Goal: Task Accomplishment & Management: Manage account settings

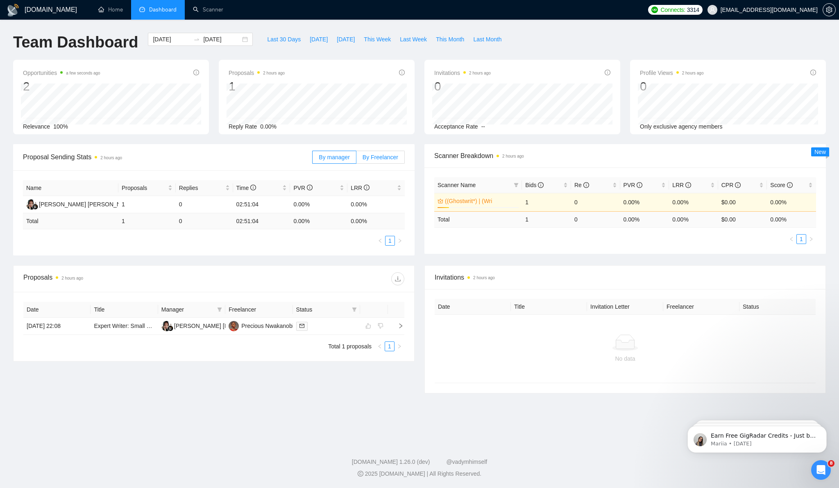
click at [389, 154] on span "By Freelancer" at bounding box center [380, 157] width 36 height 7
click at [356, 159] on input "By Freelancer" at bounding box center [356, 159] width 0 height 0
click at [335, 158] on span "By manager" at bounding box center [334, 157] width 31 height 7
click at [312, 159] on input "By manager" at bounding box center [312, 159] width 0 height 0
click at [380, 159] on span "By Freelancer" at bounding box center [380, 157] width 36 height 7
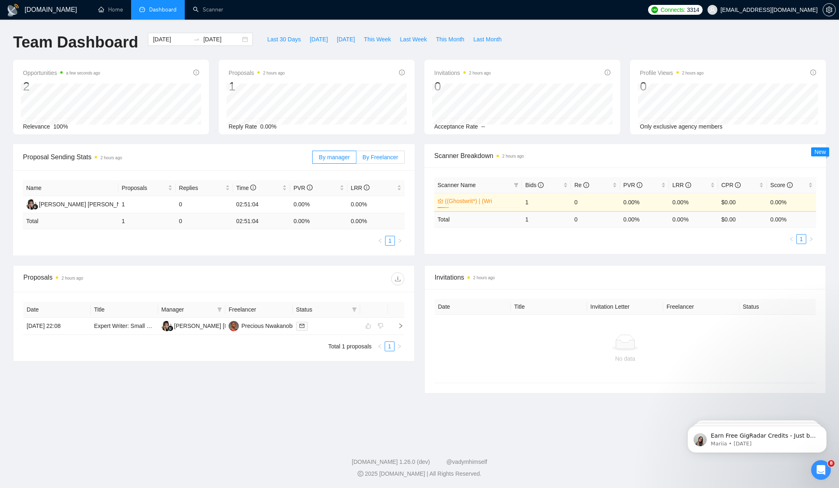
click at [356, 159] on input "By Freelancer" at bounding box center [356, 159] width 0 height 0
